Goal: Task Accomplishment & Management: Use online tool/utility

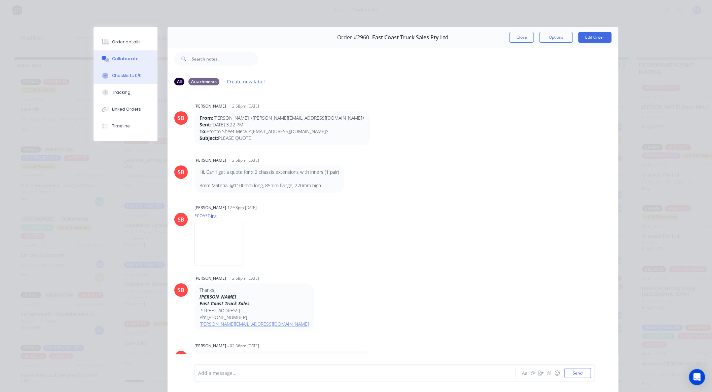
scroll to position [475, 0]
click at [133, 88] on button "Tracking" at bounding box center [126, 92] width 64 height 17
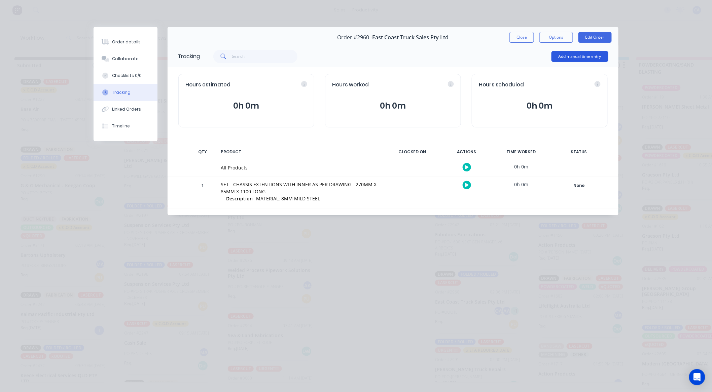
click at [568, 62] on button "Add manual time entry" at bounding box center [580, 56] width 57 height 11
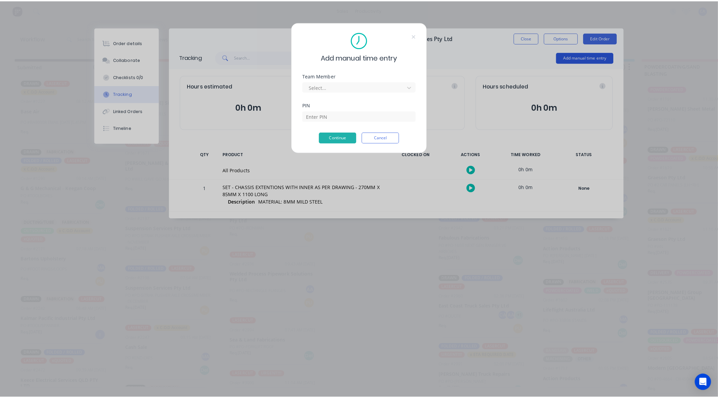
scroll to position [0, 0]
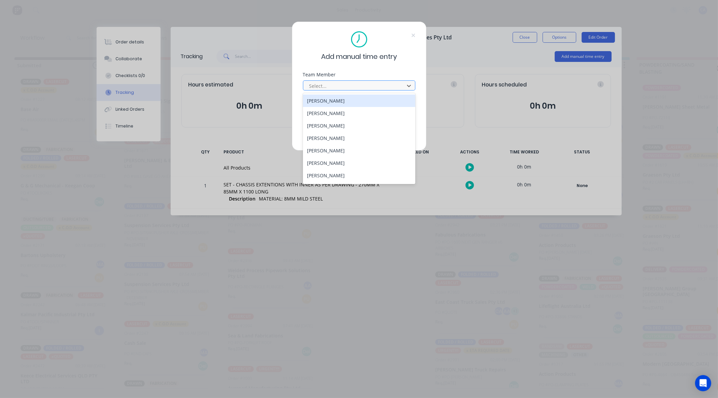
click at [367, 88] on div at bounding box center [355, 86] width 92 height 8
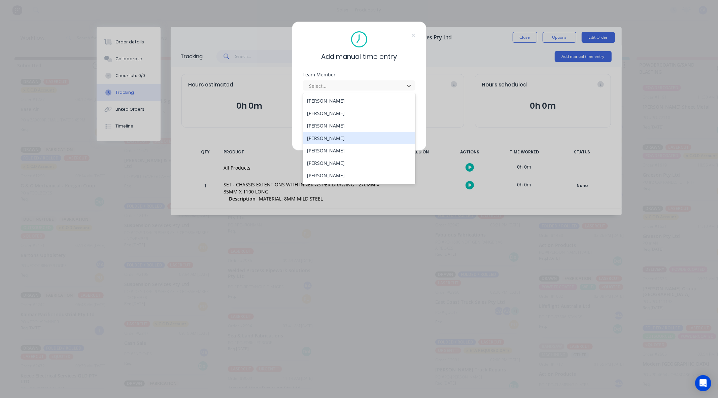
click at [325, 136] on div "[PERSON_NAME]" at bounding box center [359, 138] width 112 height 12
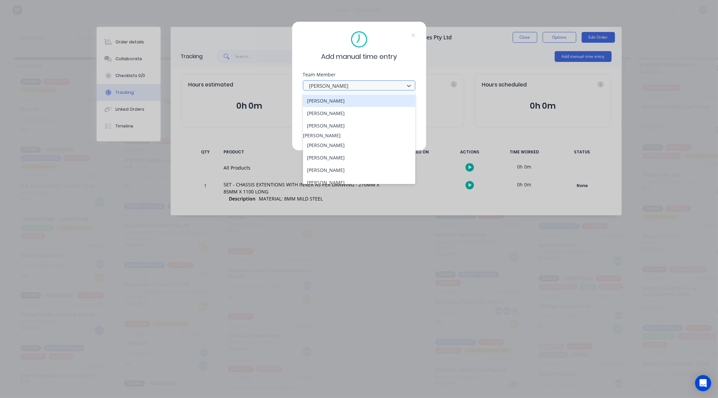
click at [337, 86] on div at bounding box center [355, 86] width 92 height 8
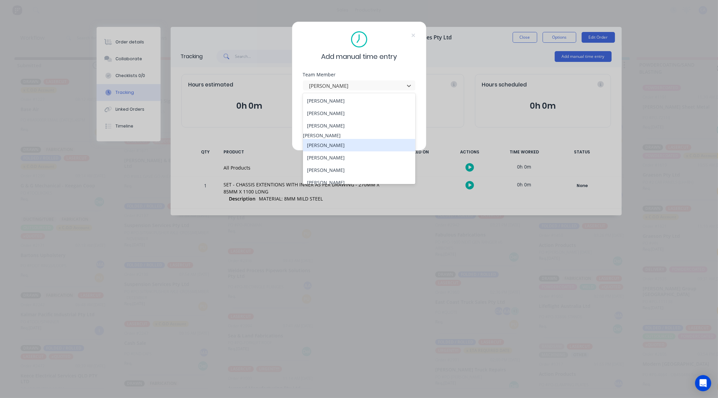
click at [316, 151] on div "[PERSON_NAME]" at bounding box center [359, 145] width 112 height 12
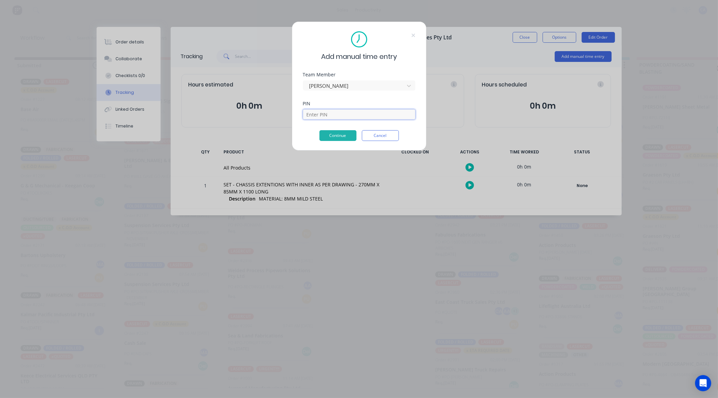
click at [317, 115] on input at bounding box center [359, 114] width 112 height 10
type input "3699"
click at [329, 131] on button "Continue" at bounding box center [337, 135] width 37 height 11
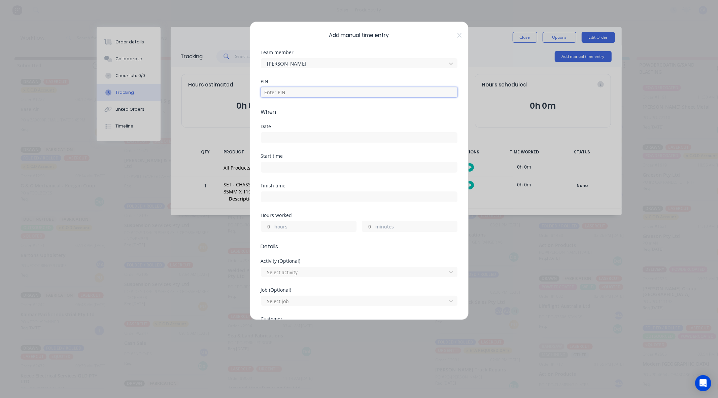
click at [295, 95] on input at bounding box center [359, 92] width 197 height 10
type input "3699"
click at [282, 131] on div at bounding box center [359, 137] width 197 height 12
click at [280, 136] on input at bounding box center [359, 138] width 196 height 10
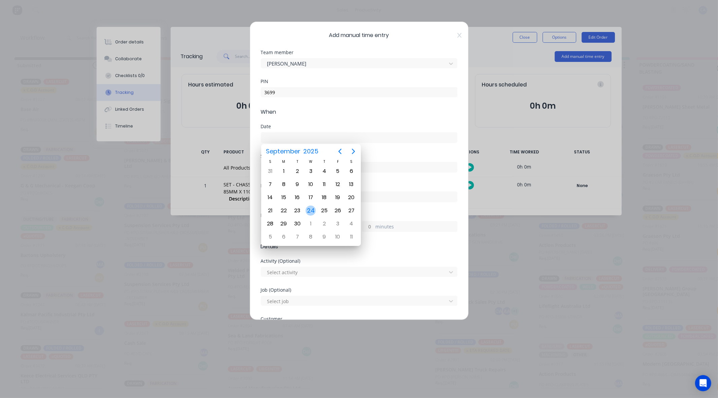
click at [312, 207] on div "24" at bounding box center [311, 211] width 10 height 10
type input "[DATE]"
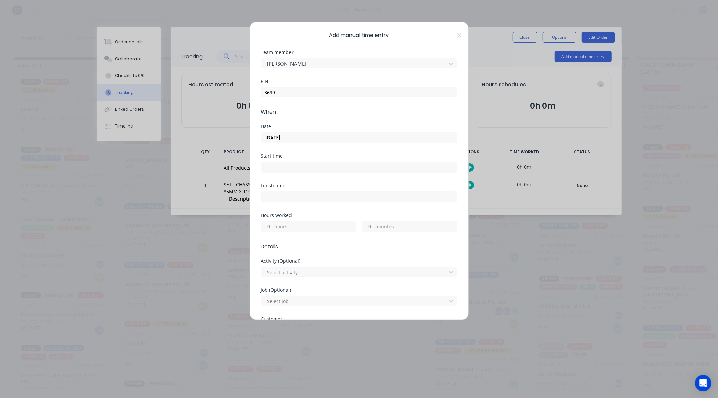
click at [369, 225] on input "minutes" at bounding box center [368, 226] width 12 height 10
type input "45"
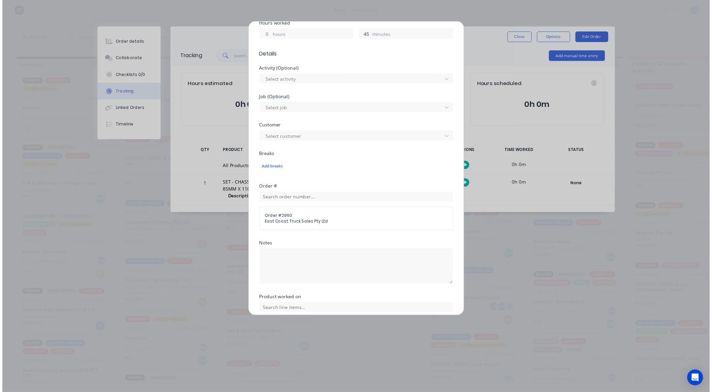
scroll to position [243, 0]
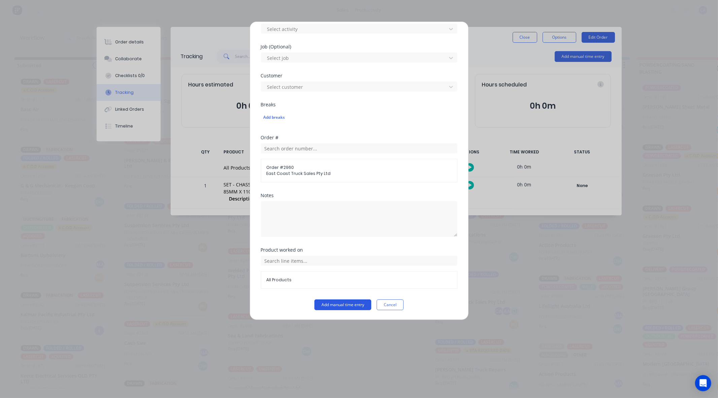
click at [350, 302] on button "Add manual time entry" at bounding box center [342, 305] width 57 height 11
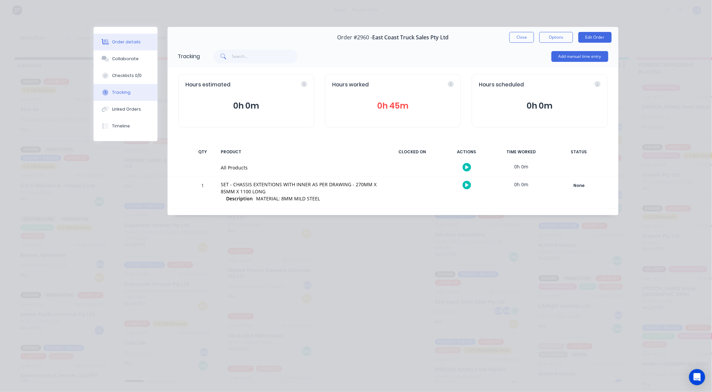
drag, startPoint x: 127, startPoint y: 49, endPoint x: 122, endPoint y: 56, distance: 8.4
click at [127, 49] on button "Order details" at bounding box center [126, 42] width 64 height 17
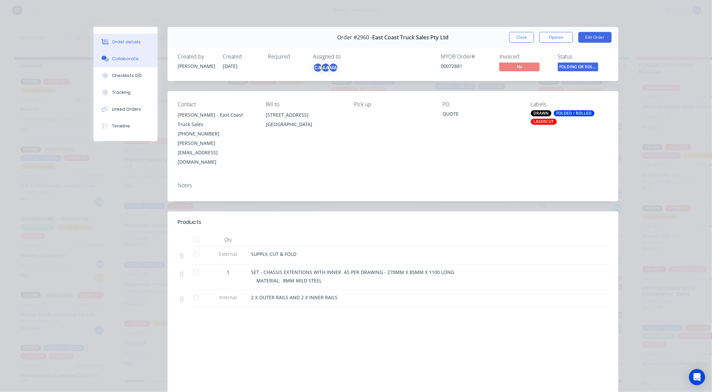
click at [125, 58] on div "Collaborate" at bounding box center [125, 59] width 27 height 6
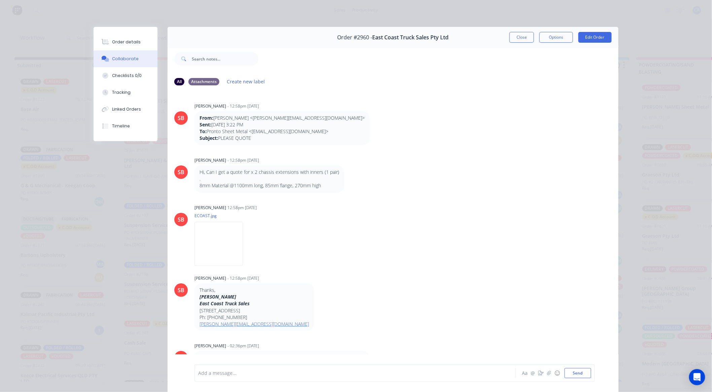
click at [209, 372] on div at bounding box center [346, 373] width 294 height 7
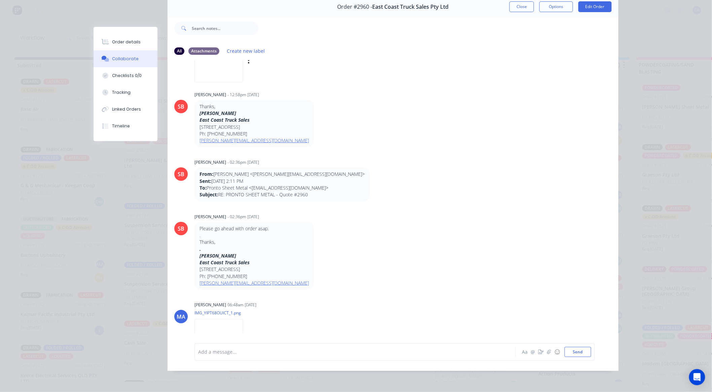
scroll to position [96, 0]
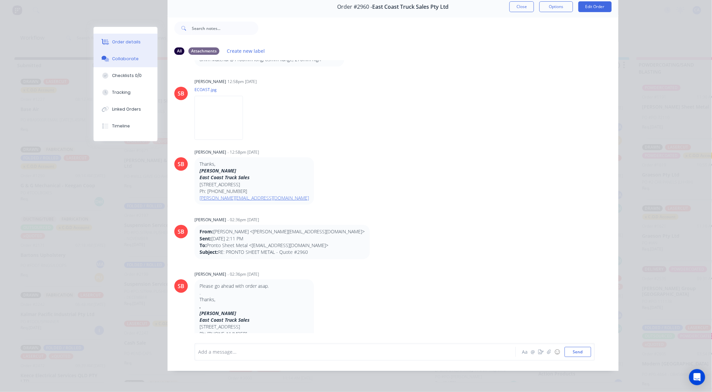
click at [125, 45] on div "Order details" at bounding box center [126, 42] width 29 height 6
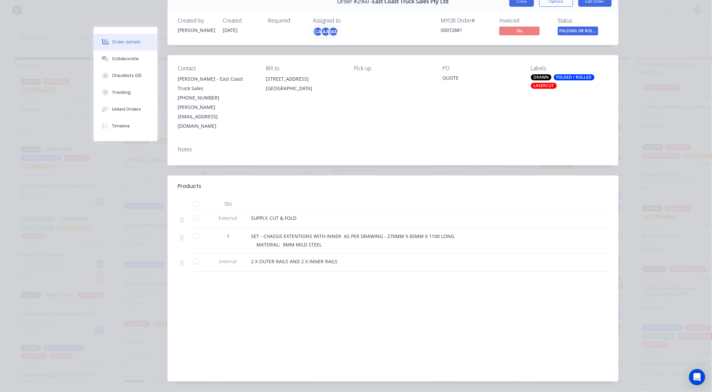
click at [522, 4] on button "Close" at bounding box center [521, 1] width 25 height 11
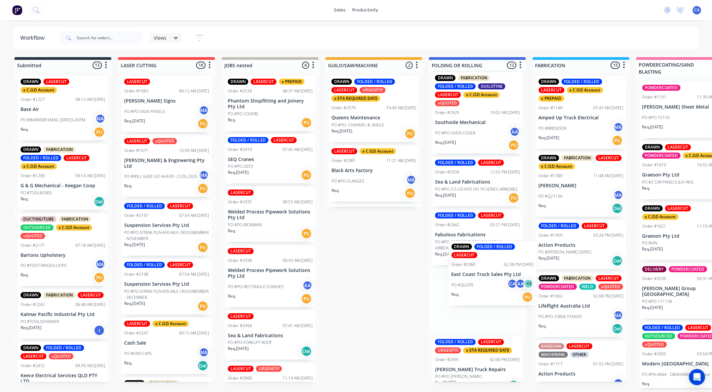
scroll to position [0, 0]
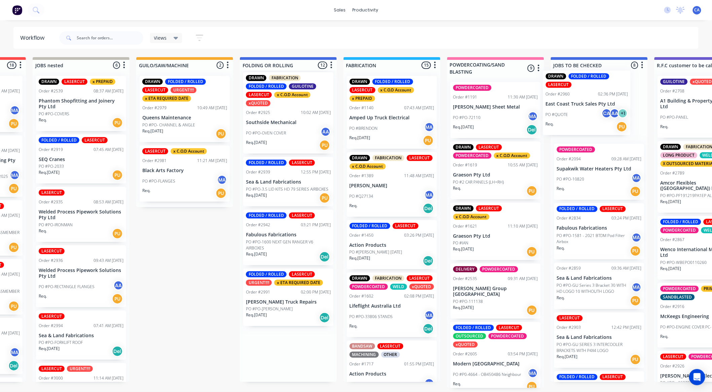
drag, startPoint x: 448, startPoint y: 304, endPoint x: 561, endPoint y: 106, distance: 228.3
click at [563, 108] on div "Submitted 13 Sort By Created date Required date Order number Customer name Most…" at bounding box center [708, 222] width 1805 height 331
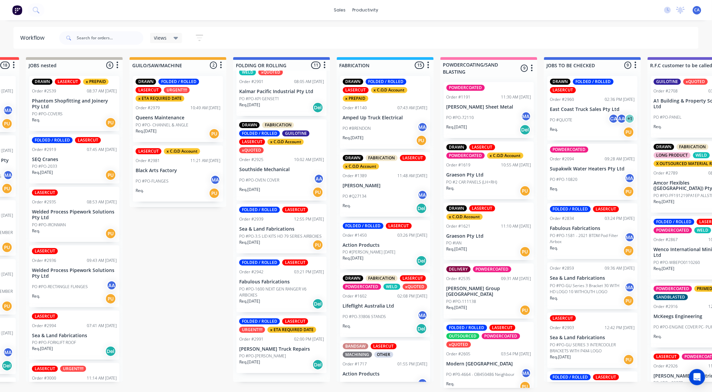
scroll to position [407, 0]
